Goal: Task Accomplishment & Management: Manage account settings

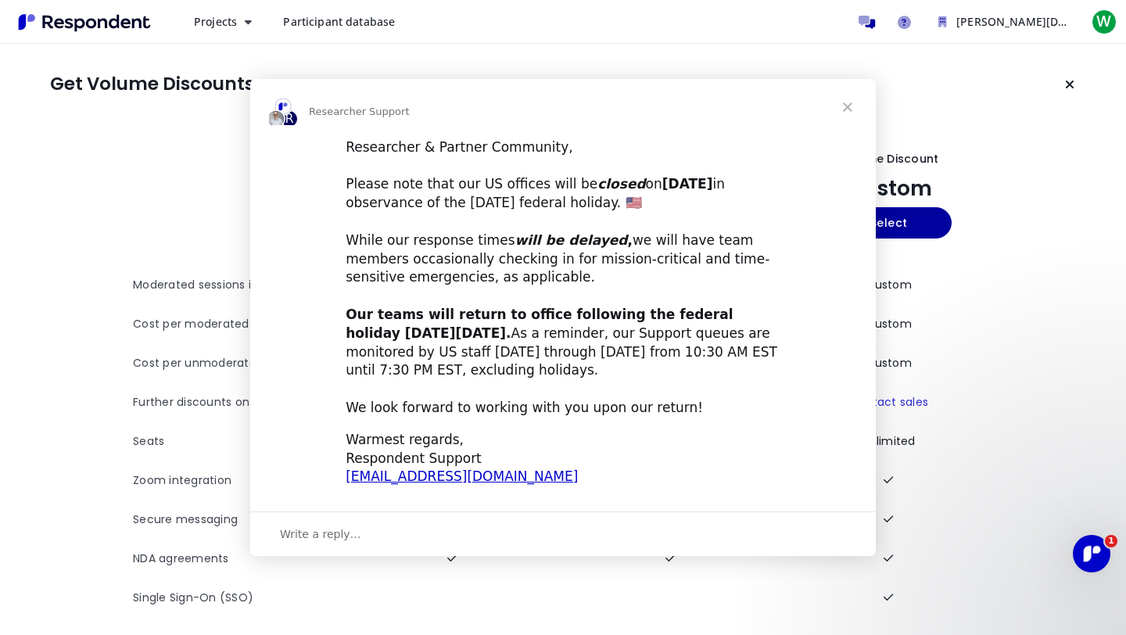
scroll to position [8, 0]
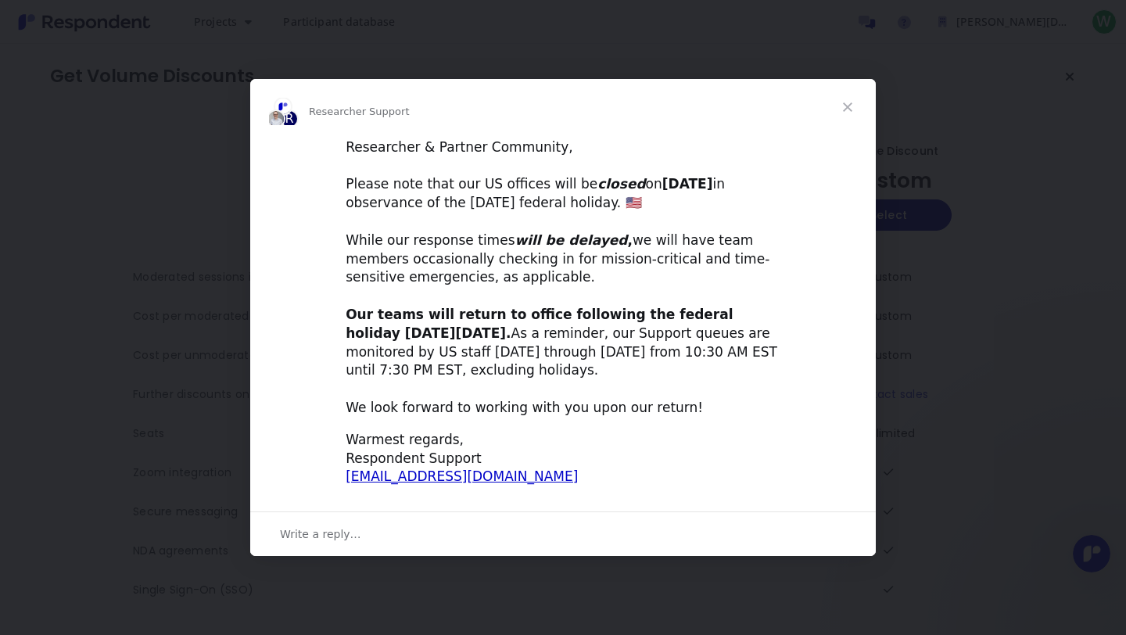
click at [851, 104] on span "Close" at bounding box center [848, 107] width 56 height 56
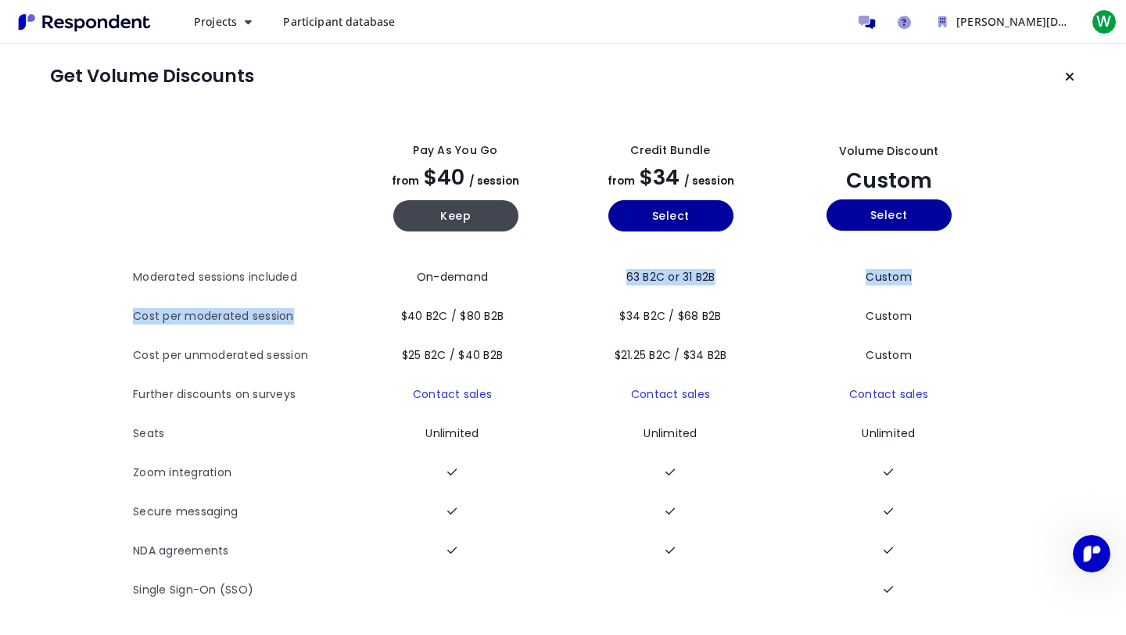
click at [473, 295] on tbody "Moderated sessions included On-demand 63 B2C or 31 B2B Custom Cost per moderate…" at bounding box center [563, 434] width 860 height 352
click at [524, 332] on td "$40 B2C / $80 B2B" at bounding box center [455, 316] width 215 height 39
click at [530, 343] on td "$25 B2C / $40 B2B" at bounding box center [455, 355] width 215 height 39
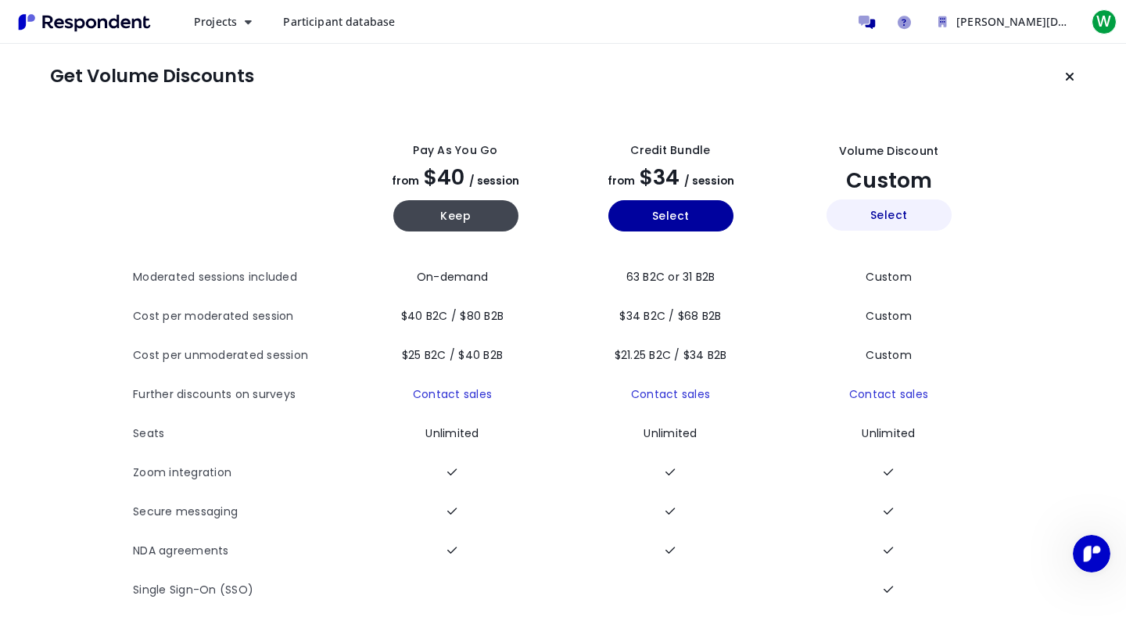
click at [886, 217] on button "Select" at bounding box center [889, 214] width 125 height 31
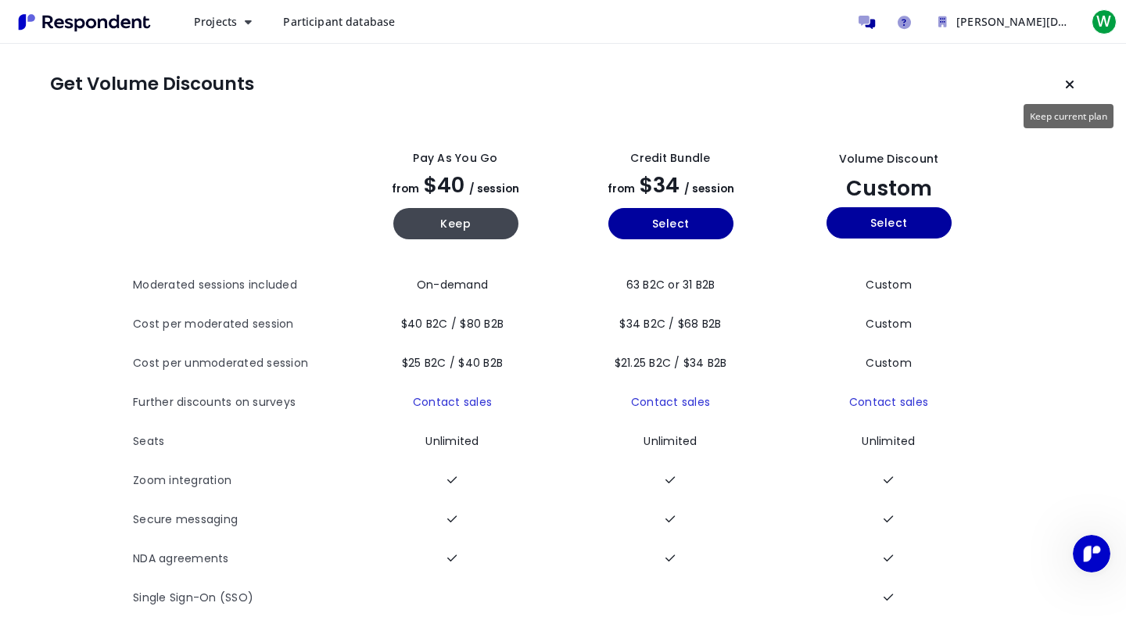
click at [1075, 74] on button "Keep current plan" at bounding box center [1069, 84] width 31 height 31
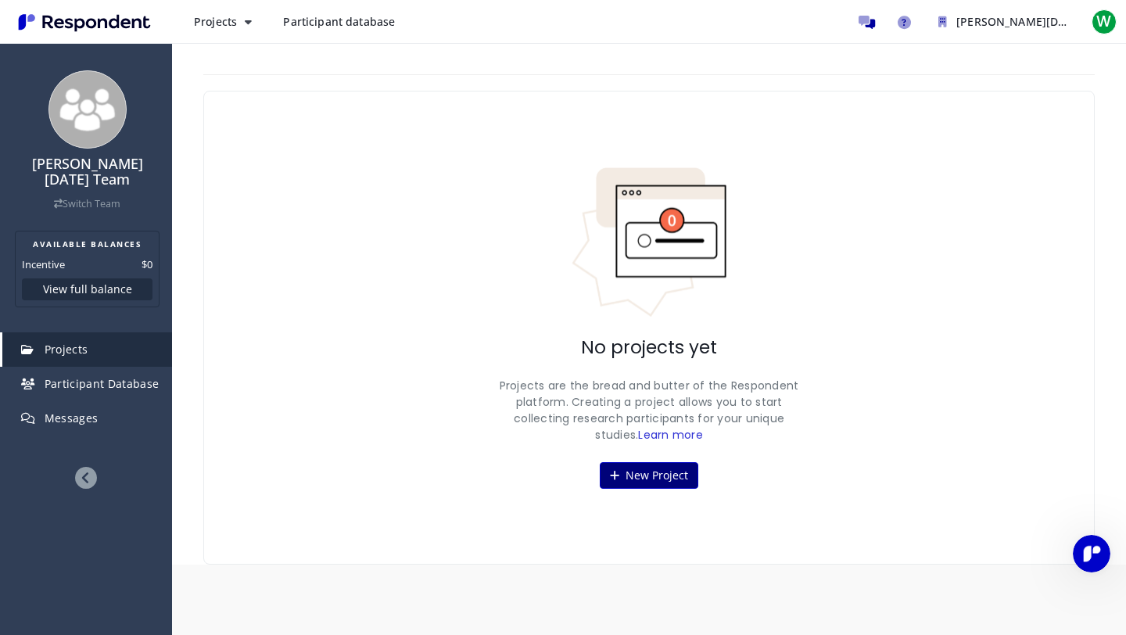
click at [631, 467] on button "New Project" at bounding box center [649, 475] width 99 height 27
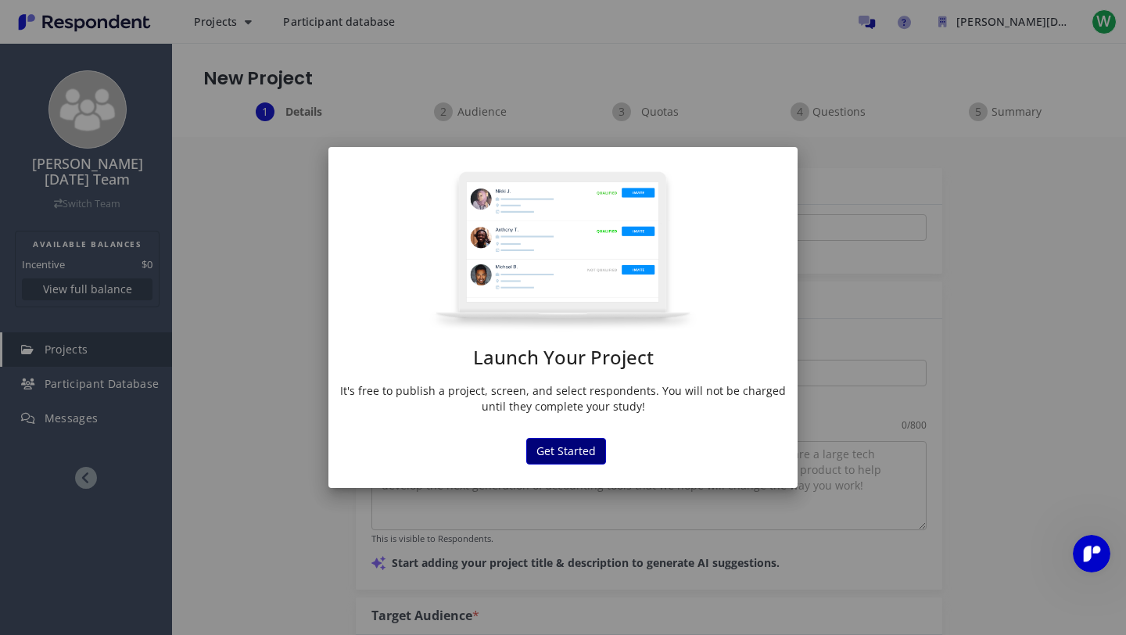
click at [552, 444] on button "Get Started" at bounding box center [566, 451] width 80 height 27
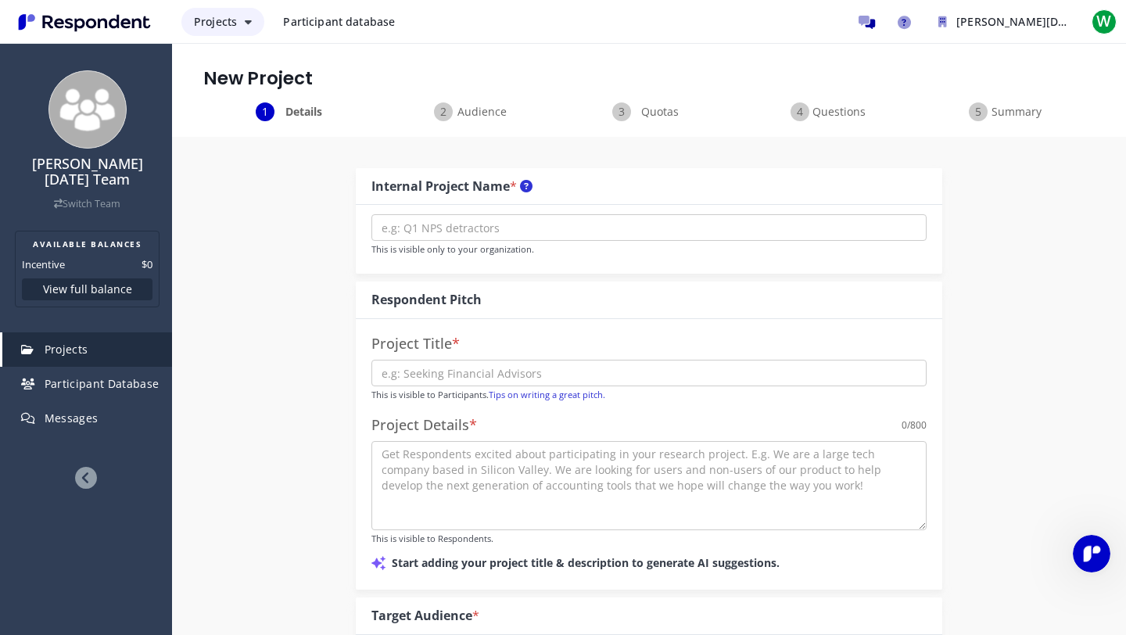
click at [245, 23] on icon "Main navigation" at bounding box center [248, 21] width 7 height 11
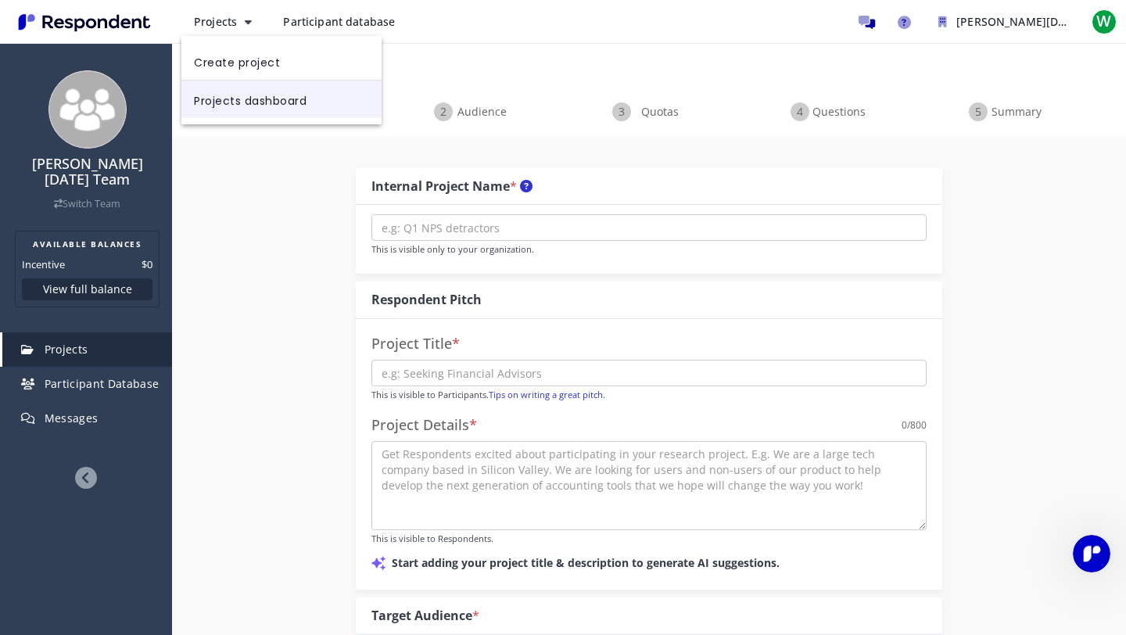
click at [253, 99] on link "Projects dashboard" at bounding box center [281, 100] width 200 height 38
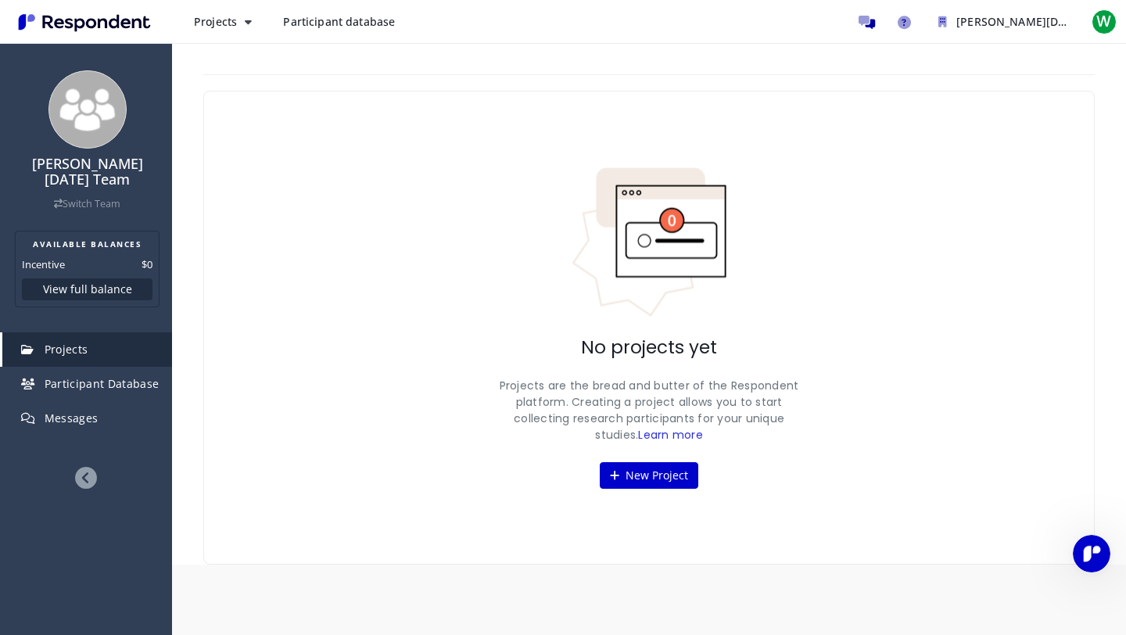
click at [350, 30] on link "Participant database" at bounding box center [339, 22] width 137 height 28
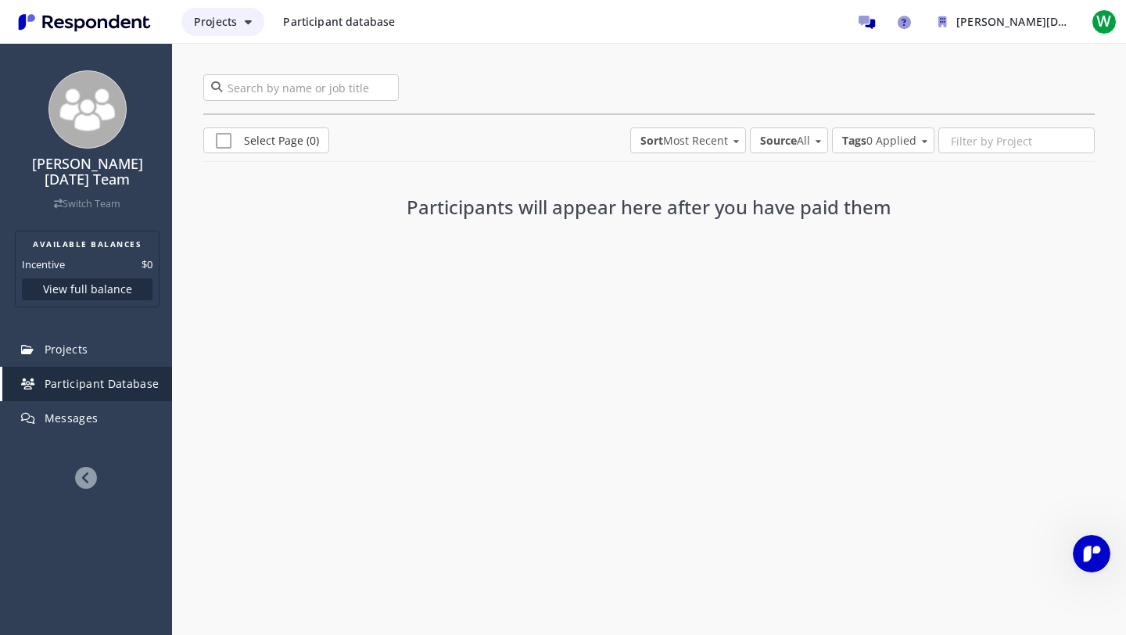
click at [217, 26] on span "Projects" at bounding box center [215, 21] width 43 height 15
click at [228, 50] on link "Create project" at bounding box center [281, 61] width 200 height 38
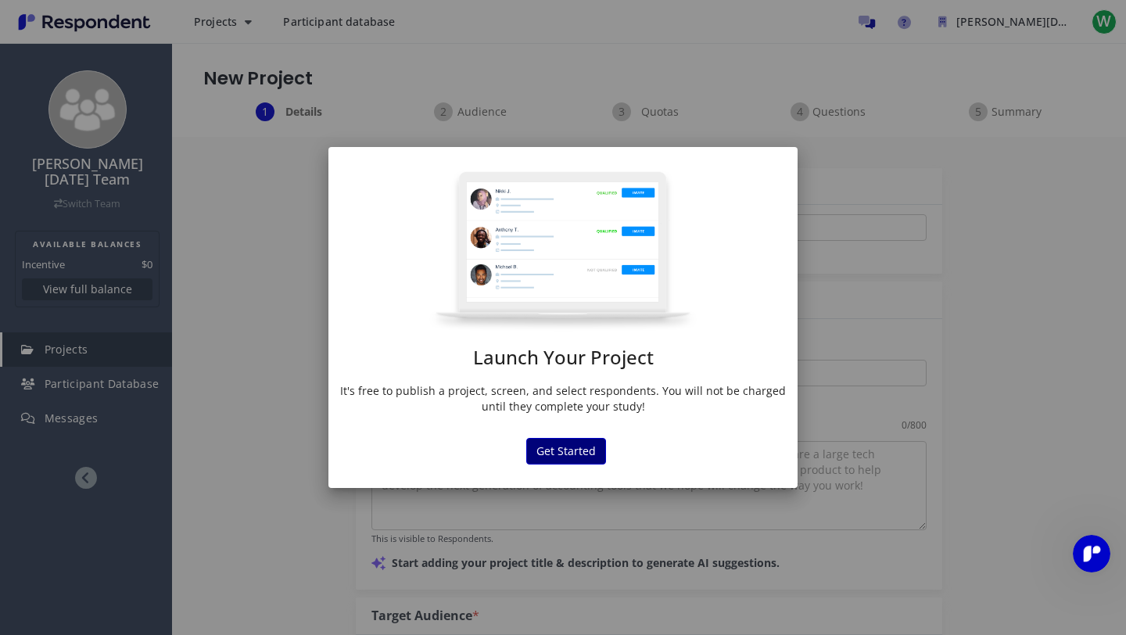
click at [562, 448] on button "Get Started" at bounding box center [566, 451] width 80 height 27
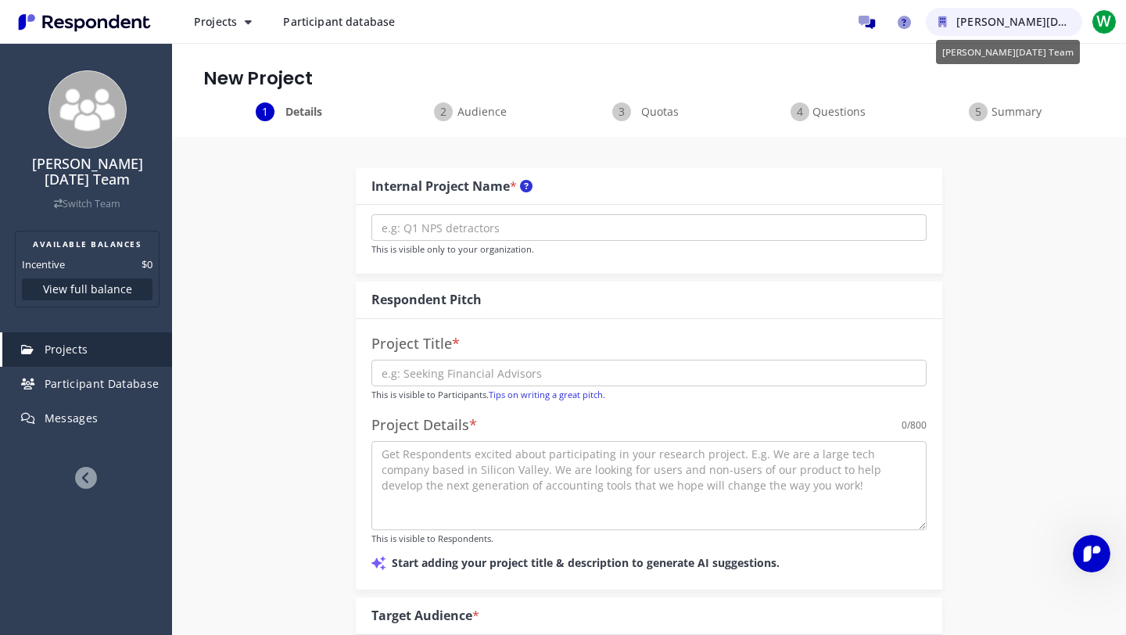
click at [943, 20] on icon "William Von Toussaint Team" at bounding box center [943, 21] width 9 height 11
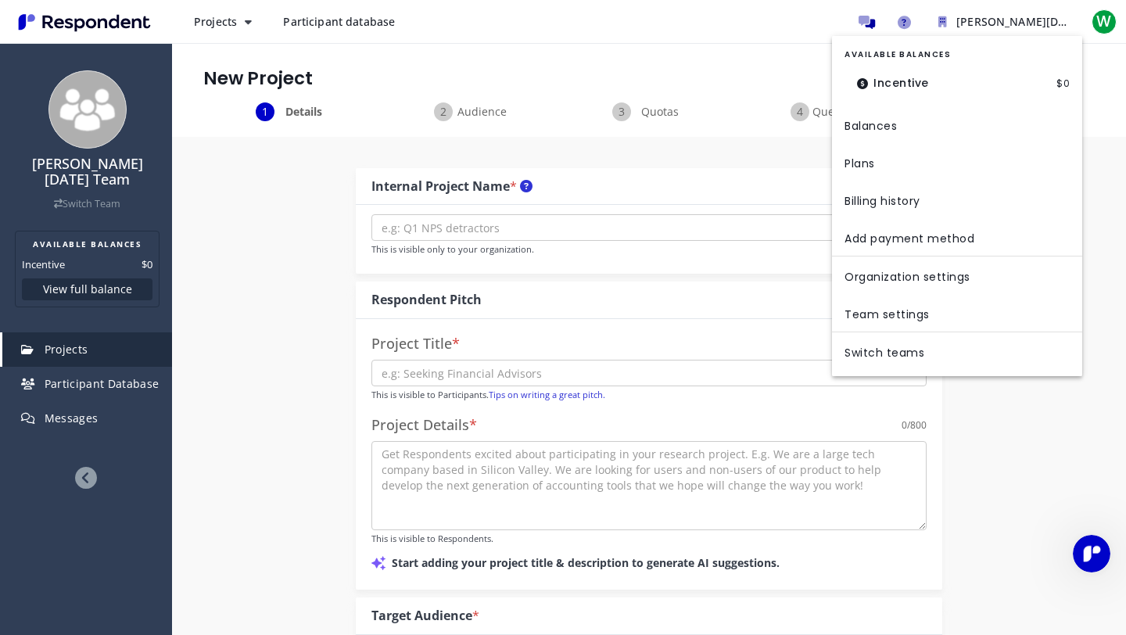
click at [867, 19] on md-backdrop at bounding box center [563, 317] width 1126 height 635
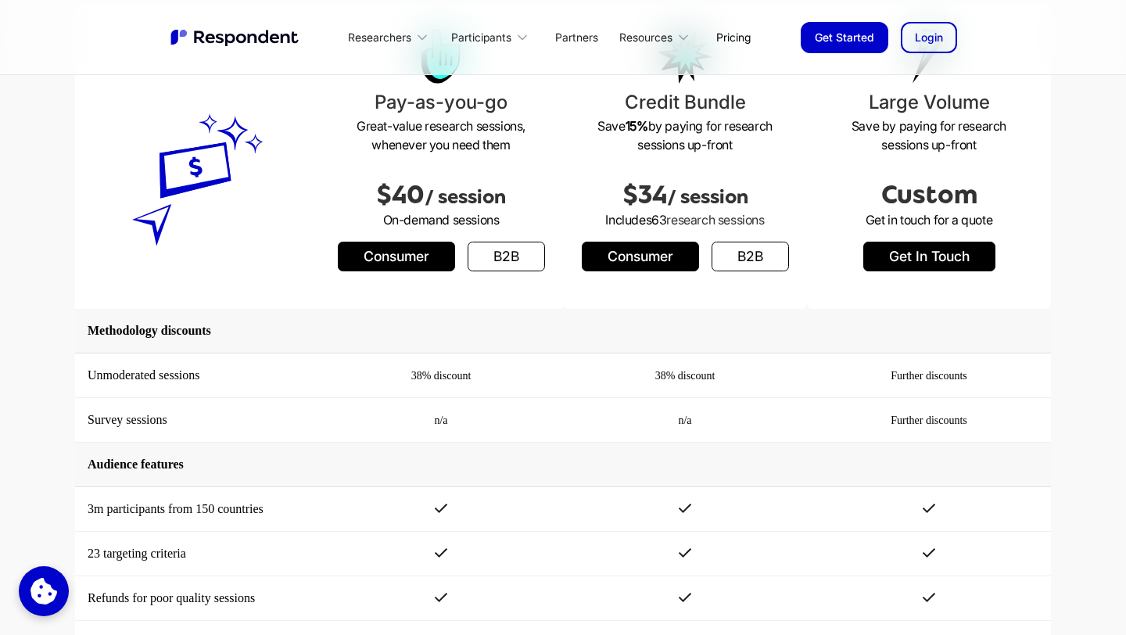
scroll to position [2028, 0]
